Goal: Information Seeking & Learning: Check status

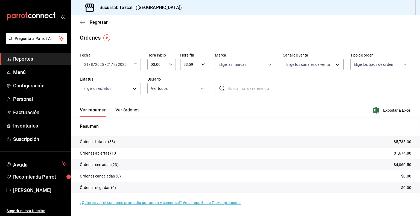
click at [134, 110] on button "Ver órdenes" at bounding box center [127, 111] width 24 height 9
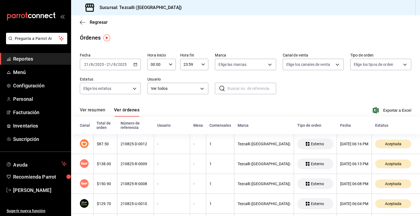
click at [91, 108] on button "Ver resumen" at bounding box center [92, 111] width 25 height 9
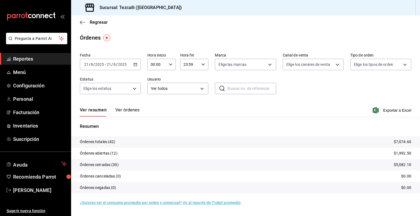
click at [128, 112] on button "Ver órdenes" at bounding box center [127, 111] width 24 height 9
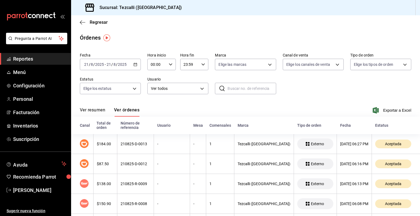
drag, startPoint x: 93, startPoint y: 106, endPoint x: 93, endPoint y: 111, distance: 5.5
click at [93, 111] on div "Ver resumen Ver órdenes Exportar a Excel" at bounding box center [245, 109] width 331 height 16
click at [93, 111] on button "Ver resumen" at bounding box center [92, 111] width 25 height 9
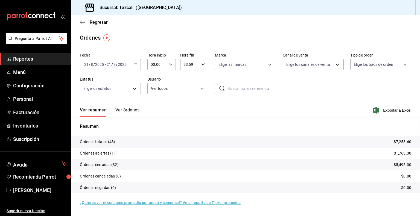
click at [118, 108] on button "Ver órdenes" at bounding box center [127, 111] width 24 height 9
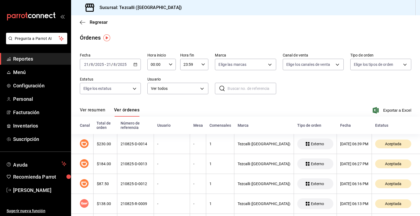
click at [95, 112] on button "Ver resumen" at bounding box center [92, 111] width 25 height 9
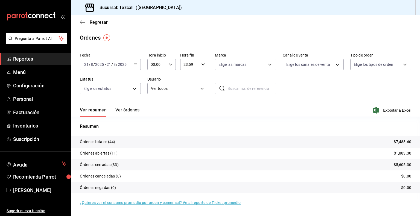
click at [130, 113] on button "Ver órdenes" at bounding box center [127, 111] width 24 height 9
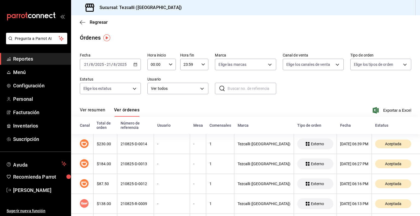
click at [99, 116] on button "Ver resumen" at bounding box center [92, 111] width 25 height 9
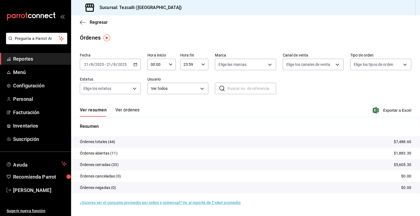
click at [127, 111] on button "Ver órdenes" at bounding box center [127, 111] width 24 height 9
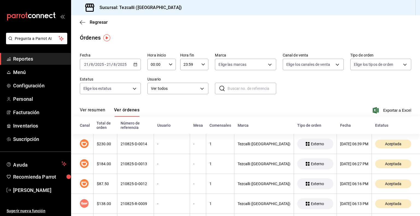
click at [96, 109] on button "Ver resumen" at bounding box center [92, 111] width 25 height 9
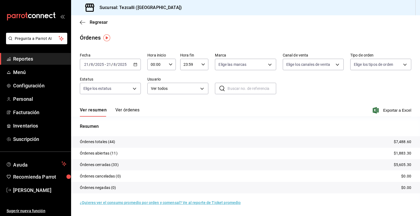
click at [129, 111] on button "Ver órdenes" at bounding box center [127, 111] width 24 height 9
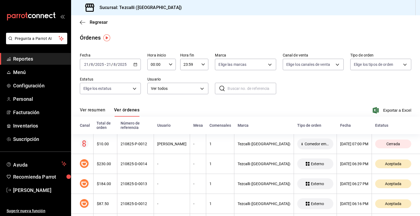
click at [92, 115] on button "Ver resumen" at bounding box center [92, 111] width 25 height 9
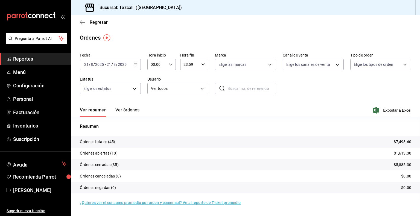
click at [121, 106] on div "Ver resumen Ver órdenes Exportar a Excel" at bounding box center [245, 109] width 331 height 16
click at [121, 109] on button "Ver órdenes" at bounding box center [127, 111] width 24 height 9
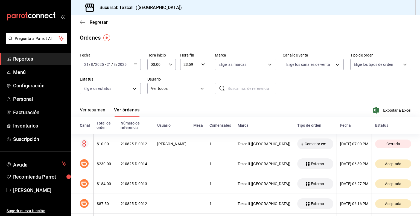
click at [141, 143] on div "210825-P-0012" at bounding box center [136, 144] width 30 height 4
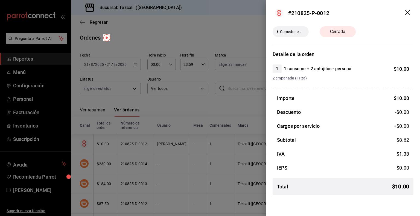
drag, startPoint x: 121, startPoint y: 109, endPoint x: 141, endPoint y: 143, distance: 39.5
click at [141, 143] on div at bounding box center [210, 108] width 420 height 216
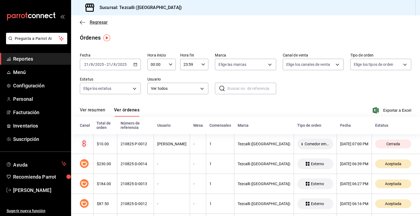
click at [89, 22] on span "Regresar" at bounding box center [94, 22] width 28 height 5
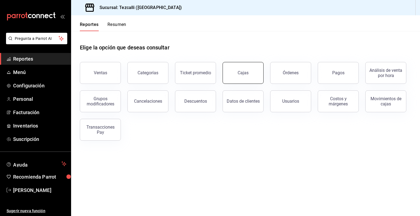
click at [254, 68] on button "Cajas" at bounding box center [243, 73] width 41 height 22
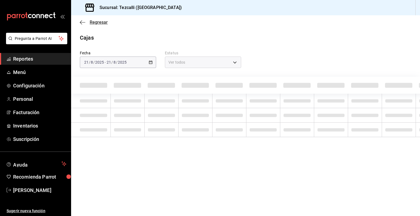
click at [95, 21] on span "Regresar" at bounding box center [99, 22] width 18 height 5
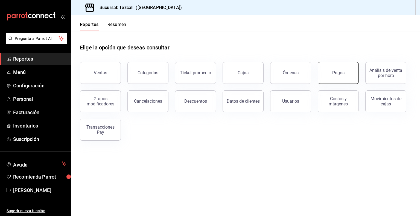
click at [339, 74] on div "Pagos" at bounding box center [338, 72] width 12 height 5
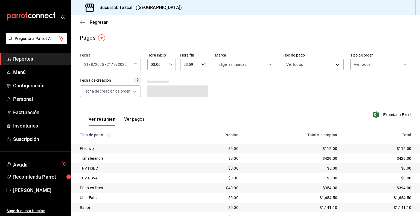
click at [111, 64] on input "21" at bounding box center [108, 64] width 5 height 4
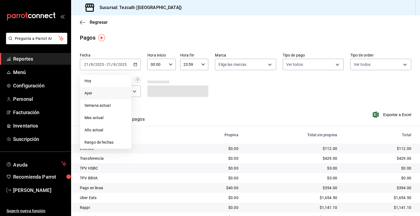
click at [105, 93] on span "Ayer" at bounding box center [105, 93] width 42 height 6
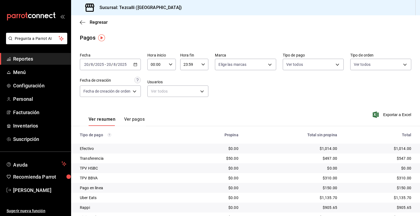
click at [118, 63] on input "2025" at bounding box center [122, 64] width 9 height 4
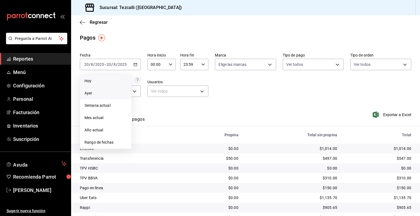
click at [99, 77] on li "Hoy" at bounding box center [105, 81] width 51 height 12
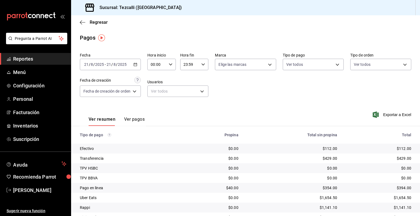
click at [116, 65] on span "/" at bounding box center [117, 64] width 2 height 4
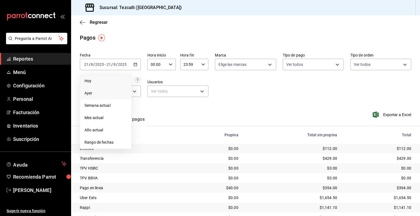
click at [115, 95] on span "Ayer" at bounding box center [105, 93] width 42 height 6
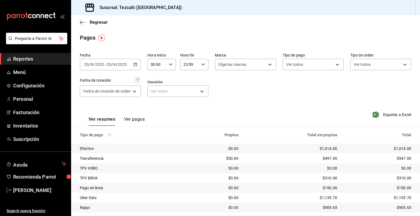
click at [56, 59] on span "Reportes" at bounding box center [39, 58] width 53 height 7
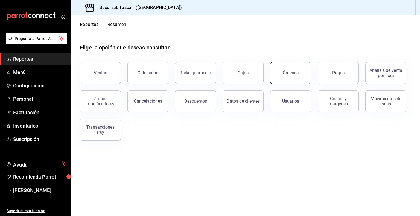
click at [303, 70] on button "Órdenes" at bounding box center [290, 73] width 41 height 22
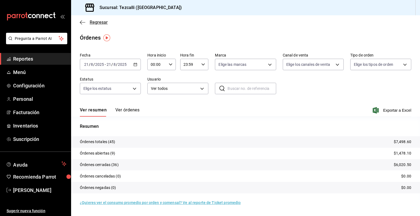
click at [98, 24] on span "Regresar" at bounding box center [99, 22] width 18 height 5
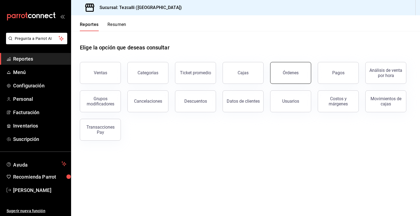
click at [297, 70] on button "Órdenes" at bounding box center [290, 73] width 41 height 22
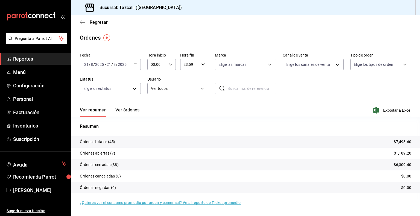
click at [51, 57] on span "Reportes" at bounding box center [39, 58] width 53 height 7
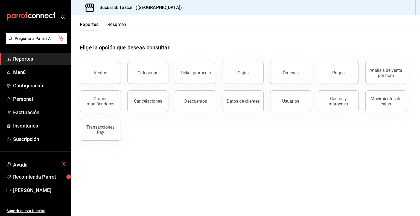
click at [175, 132] on div "Ventas Categorías Ticket promedio Cajas Órdenes Pagos Análisis de venta por hor…" at bounding box center [242, 97] width 338 height 85
